Goal: Find specific page/section: Find specific page/section

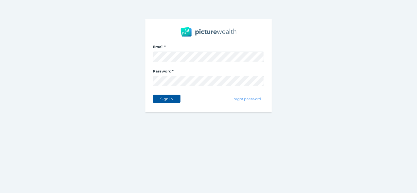
click at [163, 99] on span "Sign in" at bounding box center [166, 99] width 17 height 4
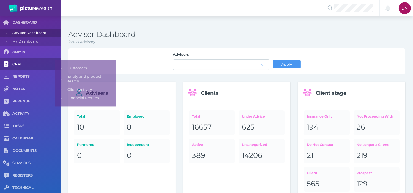
click at [16, 63] on span "CRM" at bounding box center [36, 64] width 48 height 5
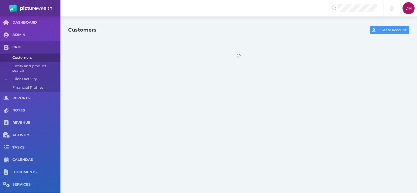
select select "25"
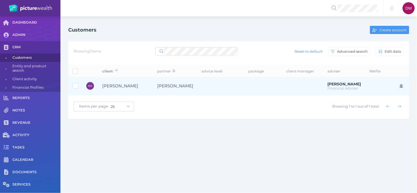
click at [114, 84] on span "[PERSON_NAME]" at bounding box center [120, 85] width 36 height 5
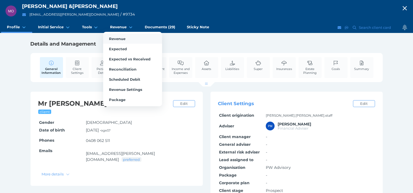
click at [113, 36] on link "Revenue" at bounding box center [132, 39] width 59 height 10
select select "25"
